Goal: Task Accomplishment & Management: Manage account settings

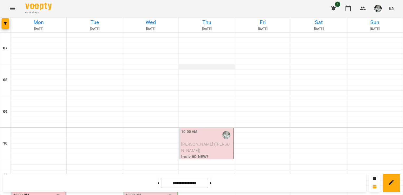
scroll to position [151, 0]
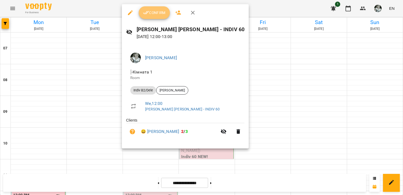
click at [157, 12] on span "Confirm" at bounding box center [154, 12] width 23 height 6
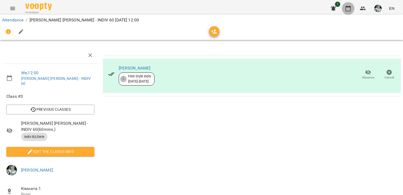
click at [348, 8] on icon "button" at bounding box center [348, 8] width 6 height 6
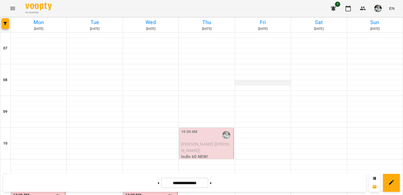
scroll to position [138, 0]
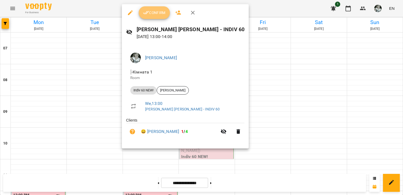
click at [157, 11] on span "Confirm" at bounding box center [154, 12] width 23 height 6
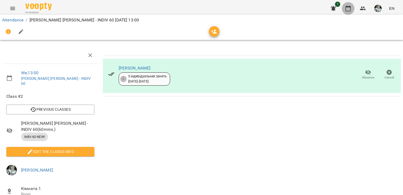
click at [348, 8] on icon "button" at bounding box center [348, 8] width 6 height 6
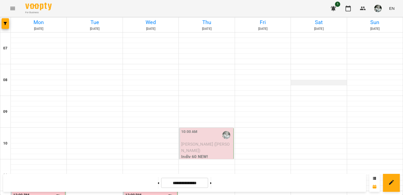
scroll to position [105, 0]
